Goal: Information Seeking & Learning: Learn about a topic

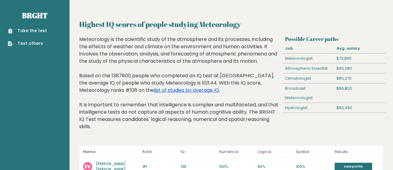
click at [154, 90] on link "list of studies by average IQ" at bounding box center [186, 89] width 65 height 7
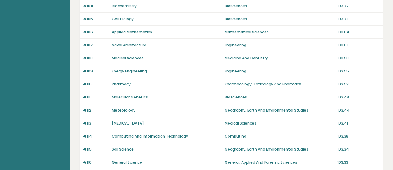
scroll to position [476, 0]
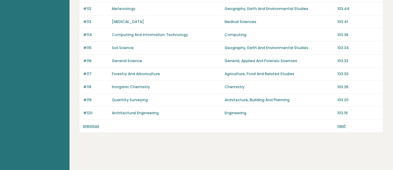
click at [93, 125] on link "previous" at bounding box center [91, 125] width 16 height 5
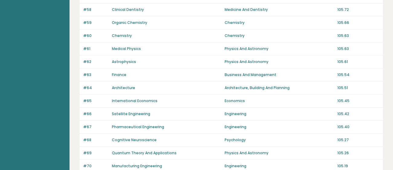
scroll to position [476, 0]
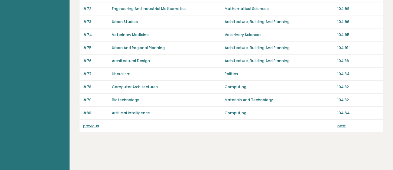
click at [92, 126] on link "previous" at bounding box center [91, 125] width 16 height 5
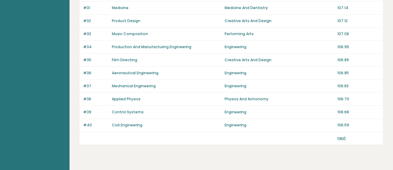
scroll to position [476, 0]
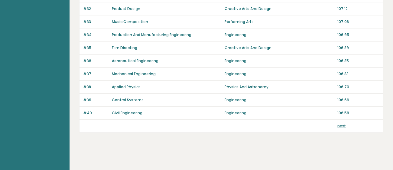
click at [341, 123] on link "next" at bounding box center [341, 125] width 8 height 5
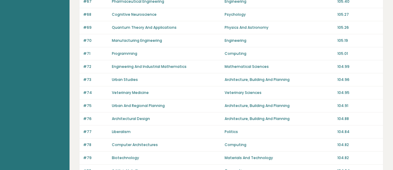
scroll to position [476, 0]
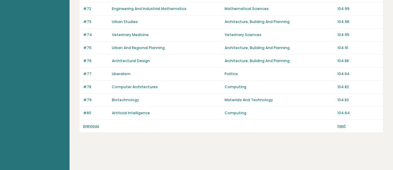
click at [341, 125] on link "next" at bounding box center [341, 125] width 8 height 5
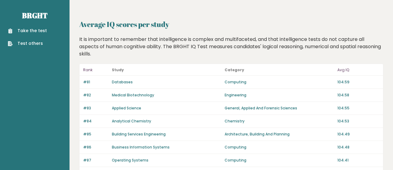
scroll to position [476, 0]
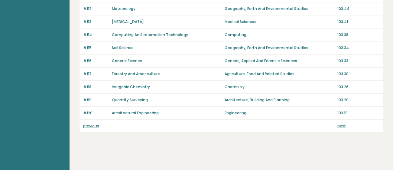
click at [342, 123] on link "next" at bounding box center [341, 125] width 8 height 5
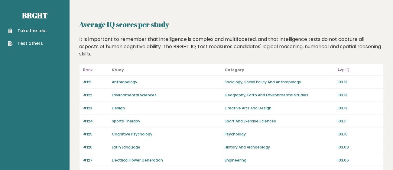
scroll to position [476, 0]
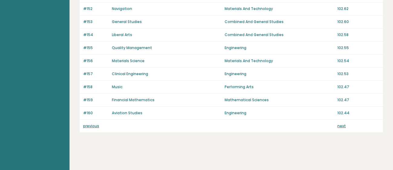
click at [340, 124] on link "next" at bounding box center [341, 125] width 8 height 5
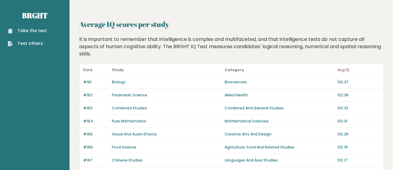
scroll to position [476, 0]
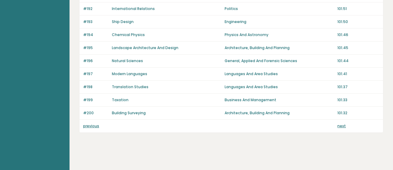
click at [343, 123] on link "next" at bounding box center [341, 125] width 8 height 5
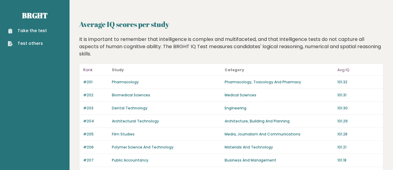
scroll to position [476, 0]
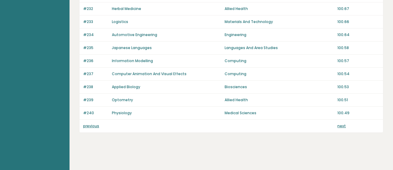
click at [342, 125] on link "next" at bounding box center [341, 125] width 8 height 5
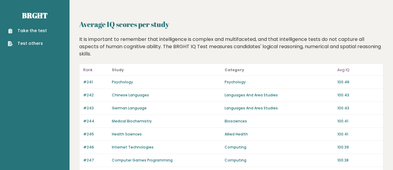
scroll to position [476, 0]
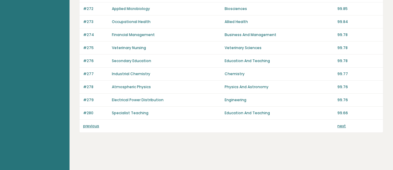
click at [341, 121] on div "previous next" at bounding box center [232, 125] width 304 height 13
click at [342, 123] on link "next" at bounding box center [341, 125] width 8 height 5
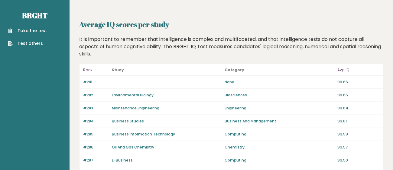
scroll to position [476, 0]
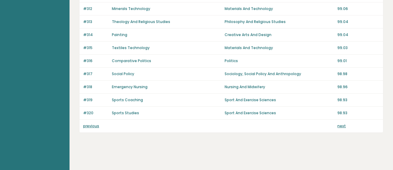
click at [341, 124] on link "next" at bounding box center [341, 125] width 8 height 5
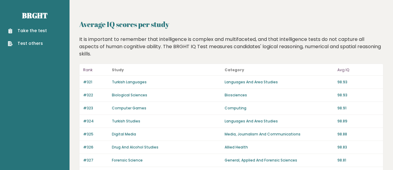
scroll to position [476, 0]
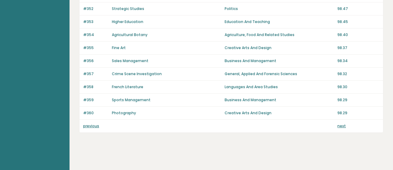
click at [340, 123] on link "next" at bounding box center [341, 125] width 8 height 5
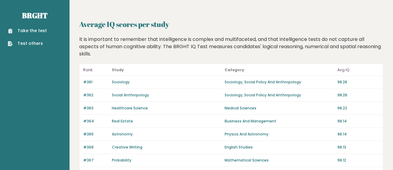
scroll to position [476, 0]
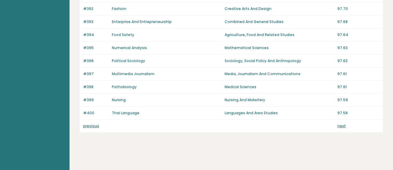
click at [340, 128] on div "previous next" at bounding box center [232, 125] width 304 height 13
click at [341, 123] on link "next" at bounding box center [341, 125] width 8 height 5
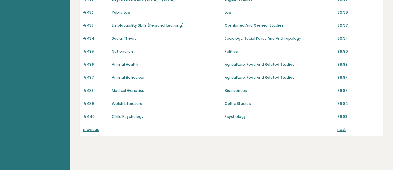
scroll to position [476, 0]
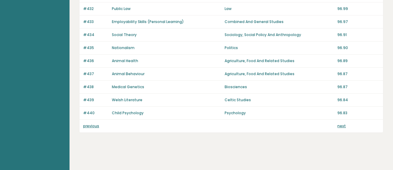
click at [342, 125] on link "next" at bounding box center [341, 125] width 8 height 5
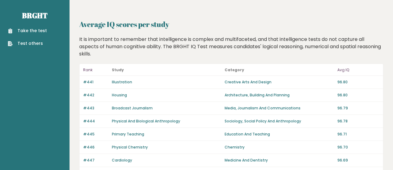
scroll to position [476, 0]
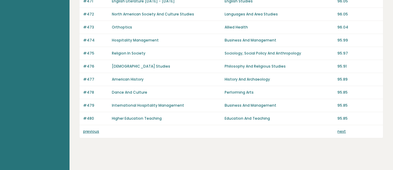
click at [341, 129] on link "next" at bounding box center [341, 131] width 8 height 5
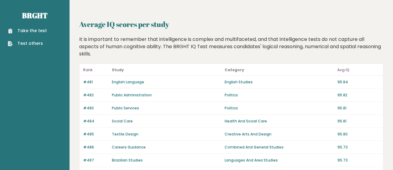
scroll to position [476, 0]
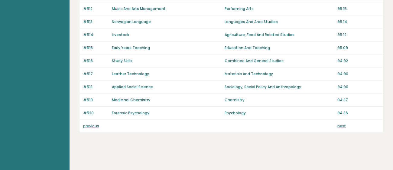
click at [344, 124] on link "next" at bounding box center [341, 125] width 8 height 5
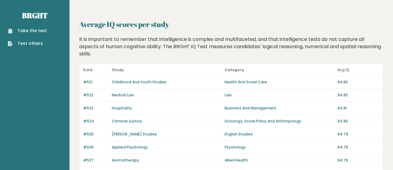
scroll to position [476, 0]
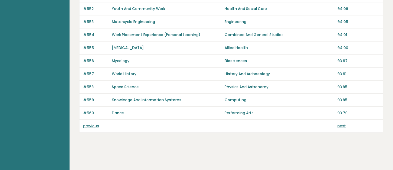
click at [343, 124] on link "next" at bounding box center [341, 125] width 8 height 5
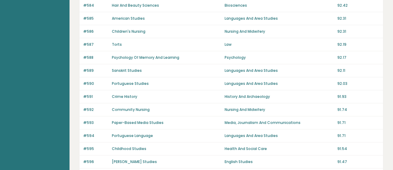
scroll to position [375, 0]
